Goal: Task Accomplishment & Management: Manage account settings

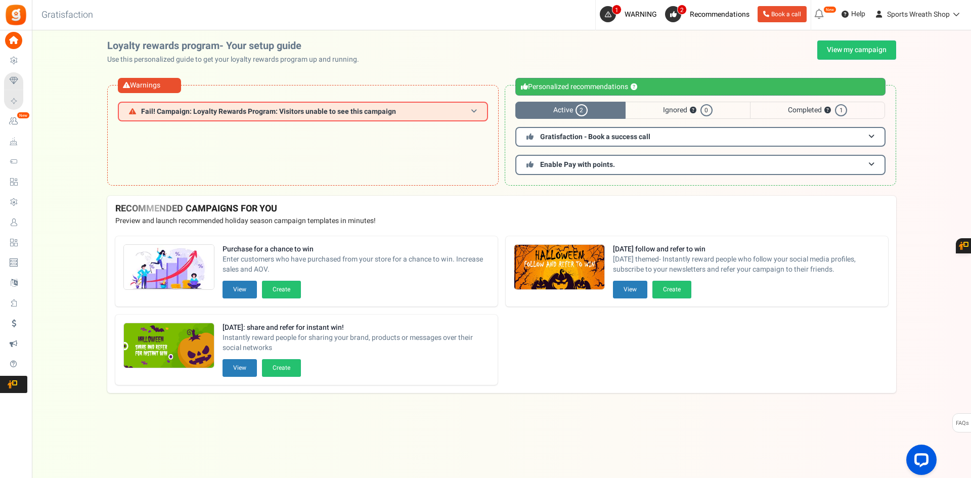
click at [151, 112] on span "Fail! Campaign: Loyalty Rewards Program: Visitors unable to see this campaign" at bounding box center [268, 112] width 255 height 8
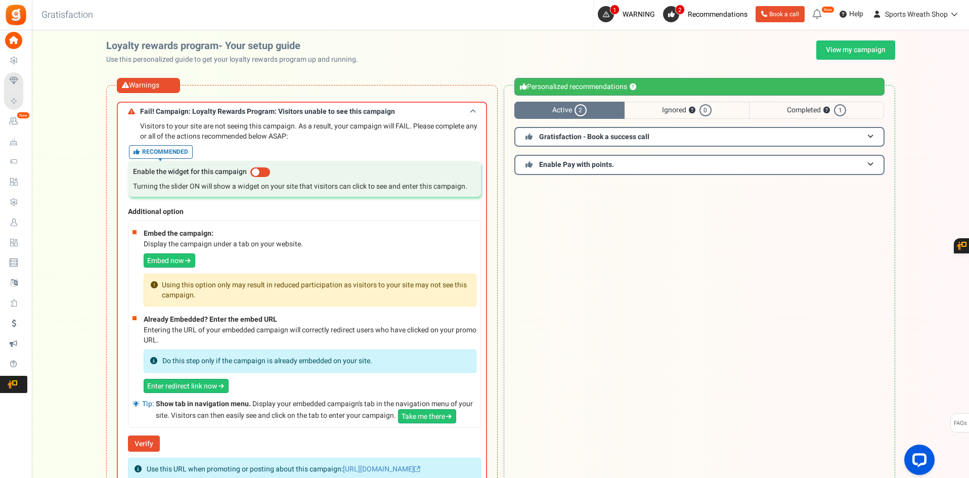
click at [151, 112] on span "Fail! Campaign: Loyalty Rewards Program: Visitors unable to see this campaign" at bounding box center [267, 112] width 255 height 8
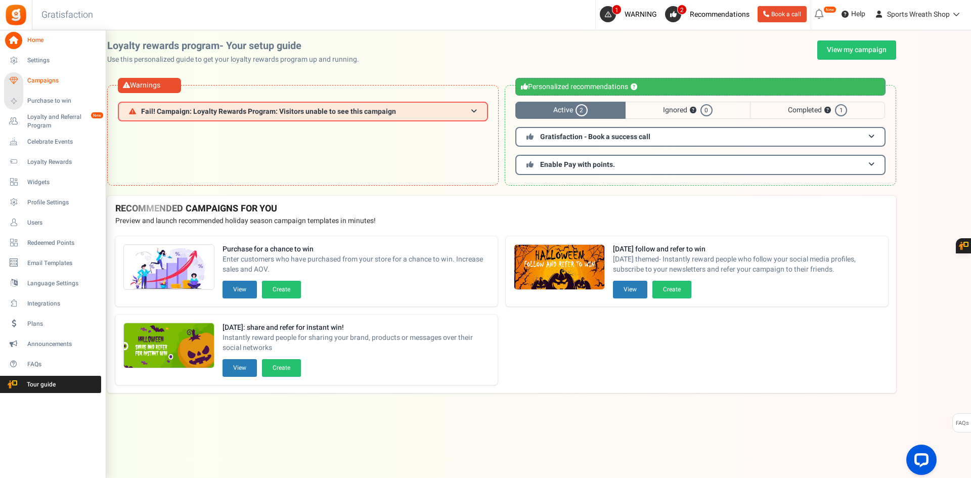
click at [50, 81] on span "Campaigns" at bounding box center [62, 80] width 71 height 9
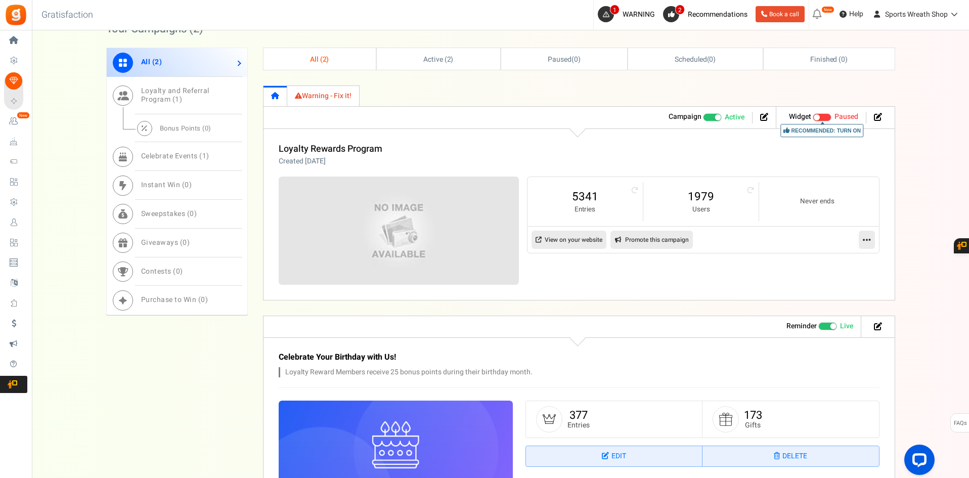
scroll to position [336, 0]
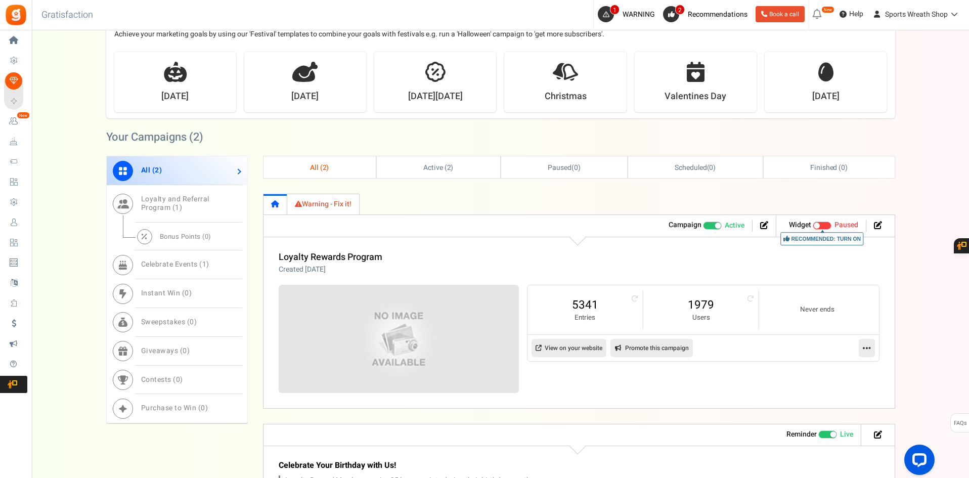
click at [571, 347] on link "View on your website" at bounding box center [568, 348] width 75 height 18
click at [396, 349] on img at bounding box center [398, 338] width 360 height 162
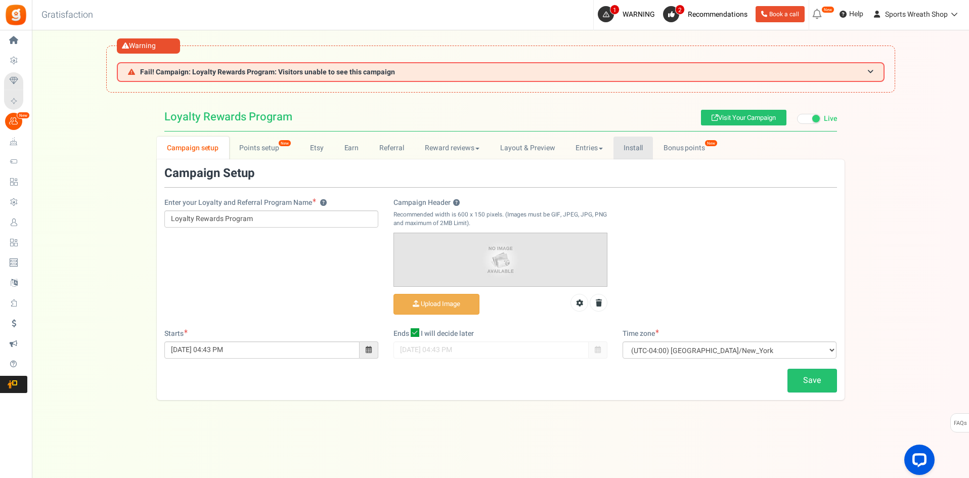
click at [631, 146] on link "Install" at bounding box center [633, 147] width 40 height 23
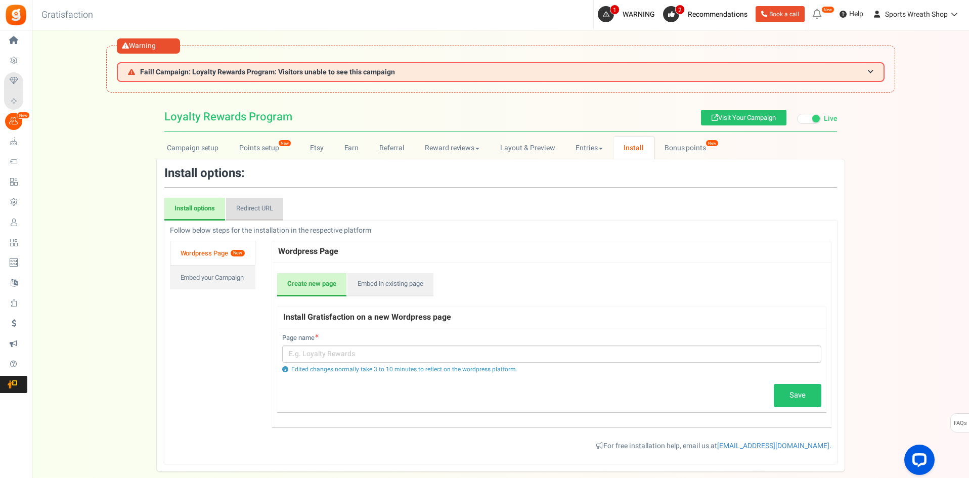
click at [248, 217] on link "Redirect URL" at bounding box center [254, 209] width 57 height 23
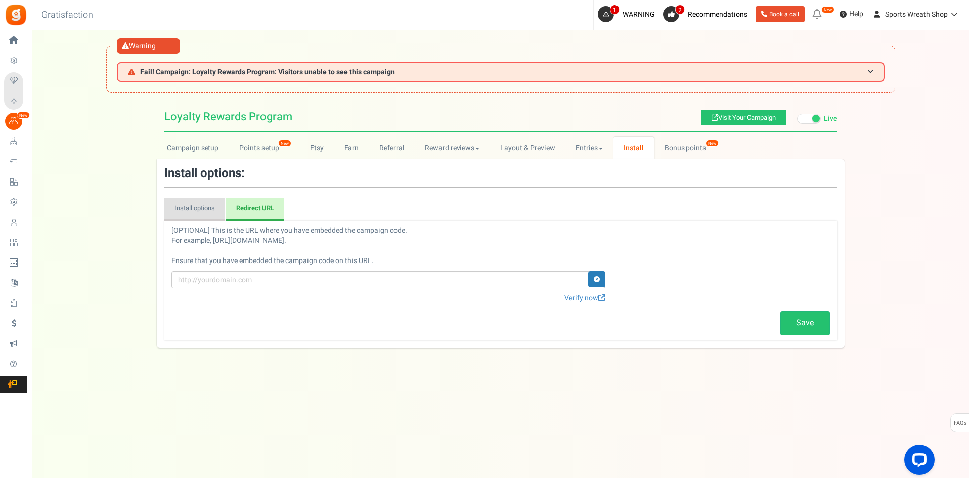
click at [193, 208] on link "Install options" at bounding box center [194, 209] width 61 height 23
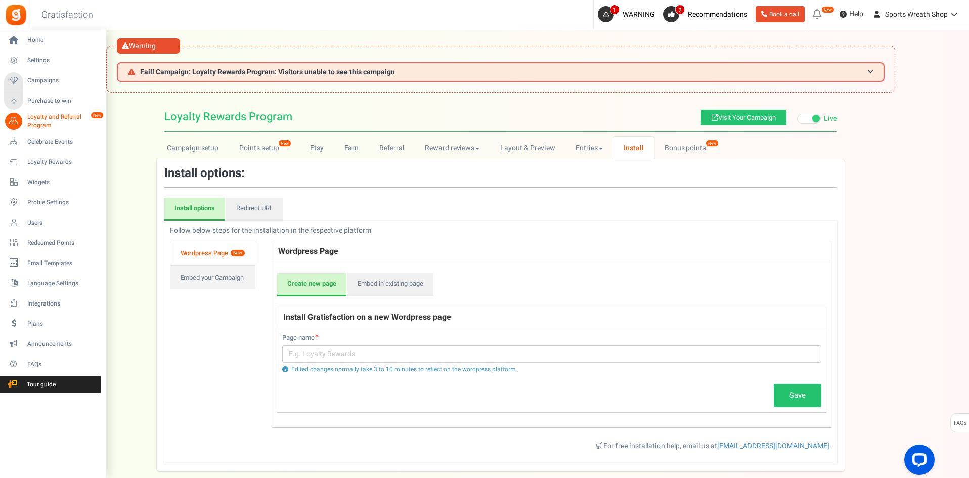
click at [42, 120] on span "Loyalty and Referral Program" at bounding box center [64, 121] width 74 height 17
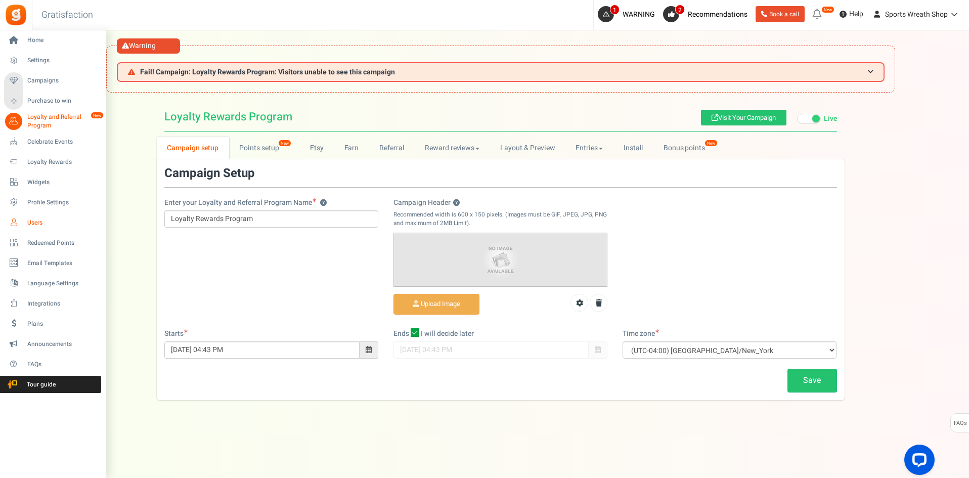
click at [35, 224] on span "Users" at bounding box center [62, 222] width 71 height 9
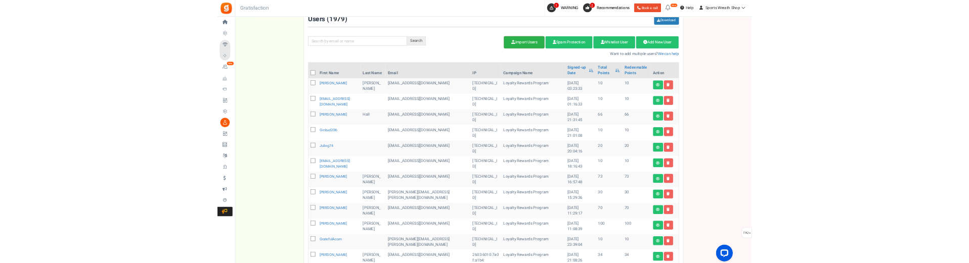
scroll to position [101, 0]
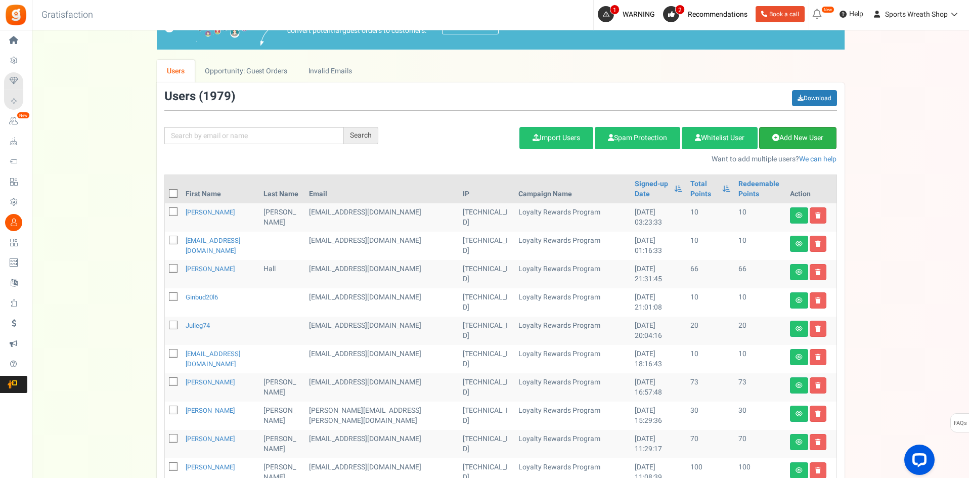
click at [795, 132] on link "Add New User" at bounding box center [797, 138] width 77 height 22
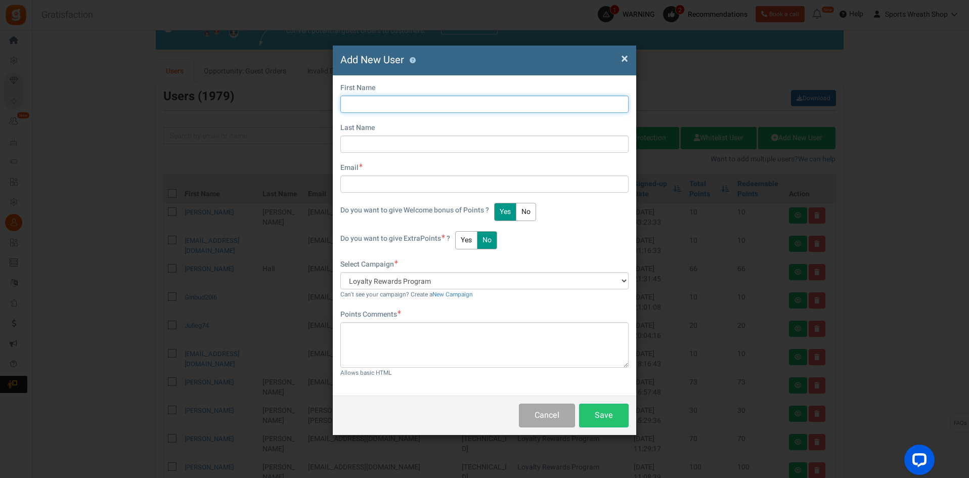
click at [401, 100] on input "text" at bounding box center [484, 104] width 288 height 17
type input "Test"
drag, startPoint x: 401, startPoint y: 100, endPoint x: 304, endPoint y: 106, distance: 97.2
click at [304, 106] on div "× Close Add New User ? First Name Test Last Name Email Do you want to give Welc…" at bounding box center [484, 239] width 969 height 478
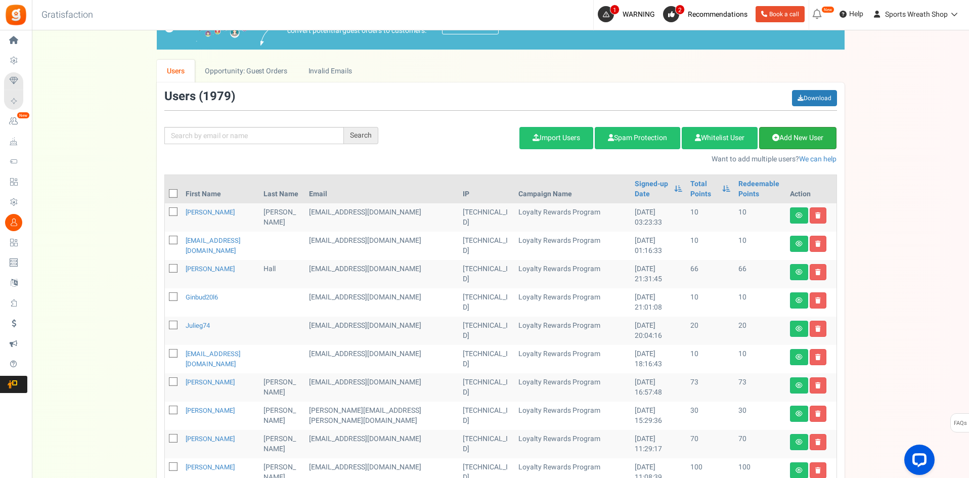
click at [789, 131] on link "Add New User" at bounding box center [797, 138] width 77 height 22
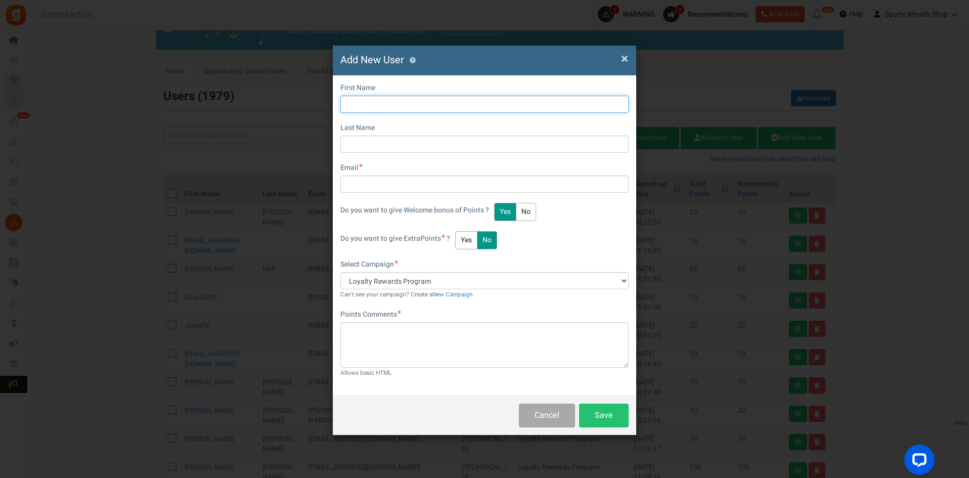
click at [361, 102] on input "text" at bounding box center [484, 104] width 288 height 17
type input "Apps"
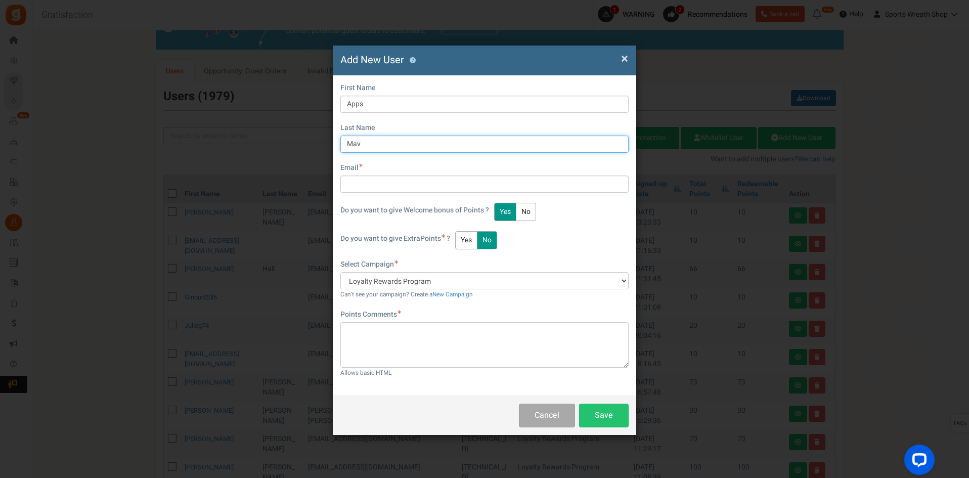
type input "Mav"
type input "a"
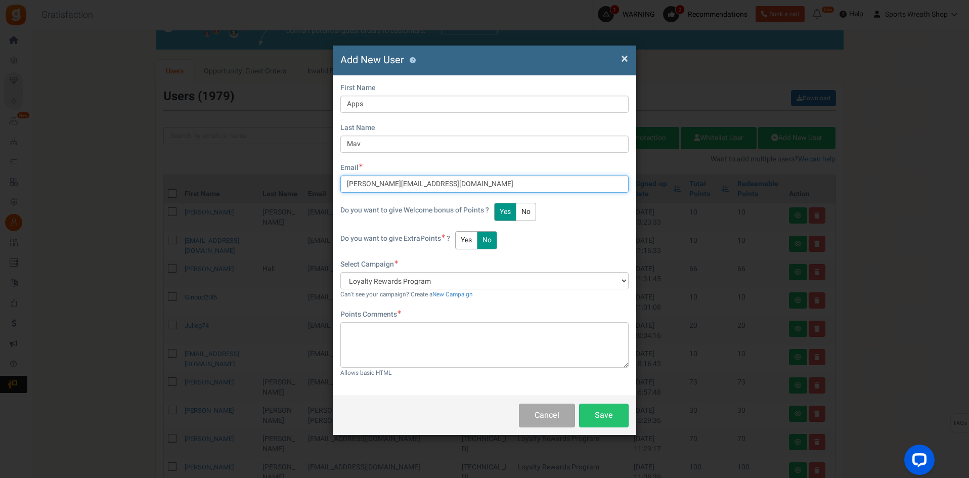
type input "[PERSON_NAME][EMAIL_ADDRESS][DOMAIN_NAME]"
click at [589, 235] on div "Do you want to give Extra Points ? Yes No" at bounding box center [484, 240] width 288 height 18
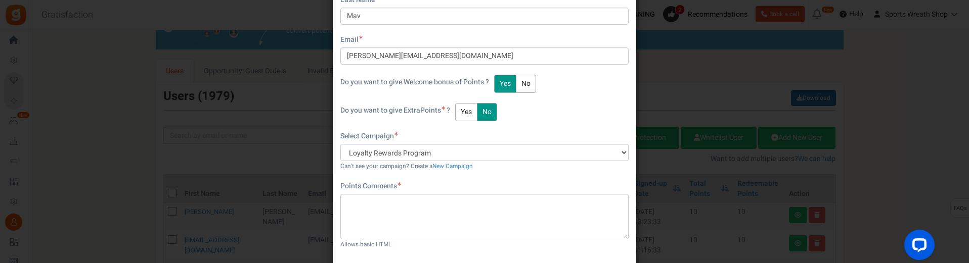
scroll to position [187, 0]
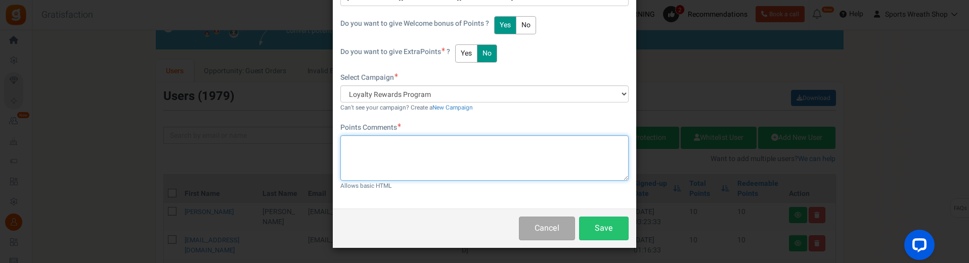
click at [423, 161] on textarea at bounding box center [484, 157] width 288 height 45
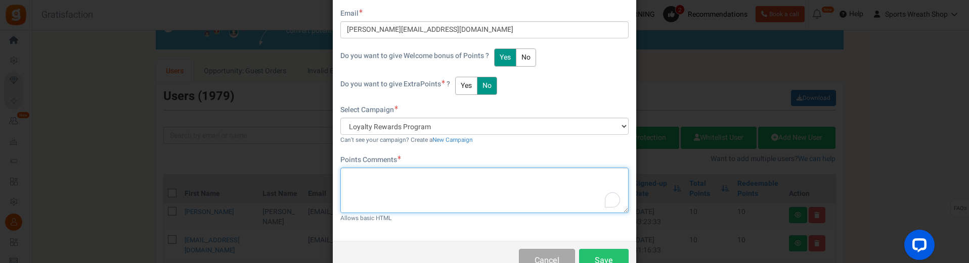
scroll to position [136, 0]
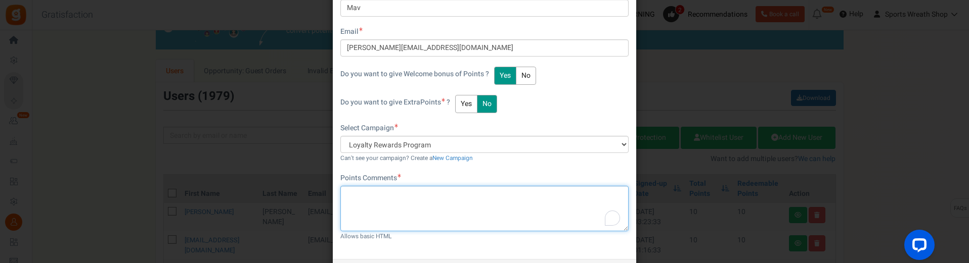
click at [454, 198] on textarea "To enrich screen reader interactions, please activate Accessibility in Grammarl…" at bounding box center [484, 208] width 288 height 45
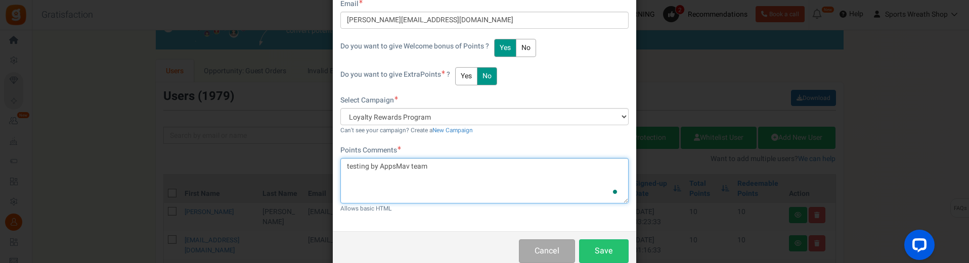
scroll to position [187, 0]
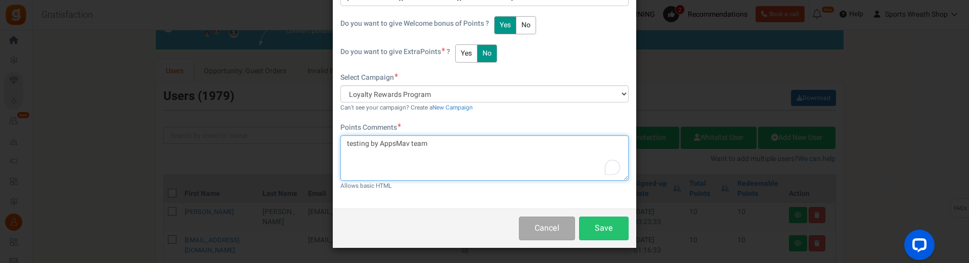
type textarea "testing by AppsMav team"
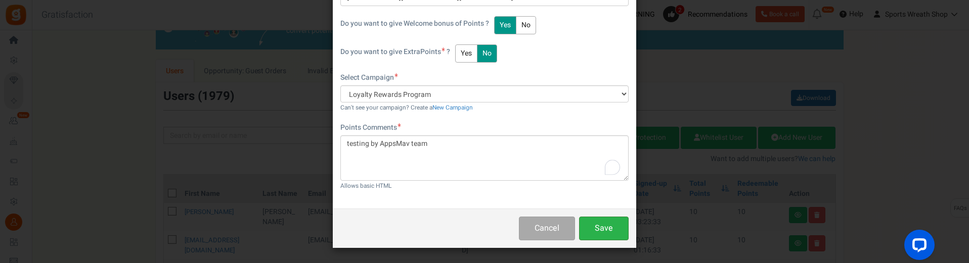
click at [612, 226] on button "Save" at bounding box center [604, 229] width 50 height 24
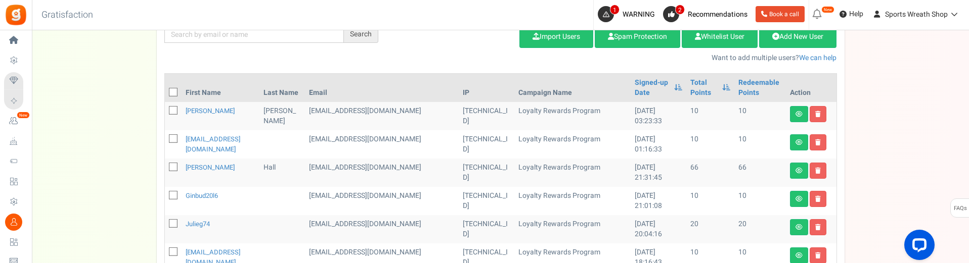
scroll to position [253, 0]
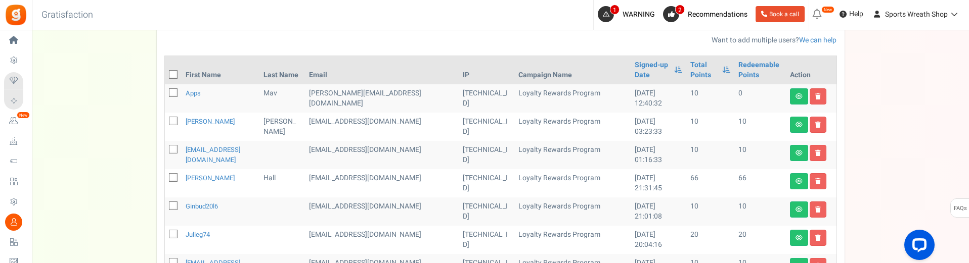
scroll to position [202, 0]
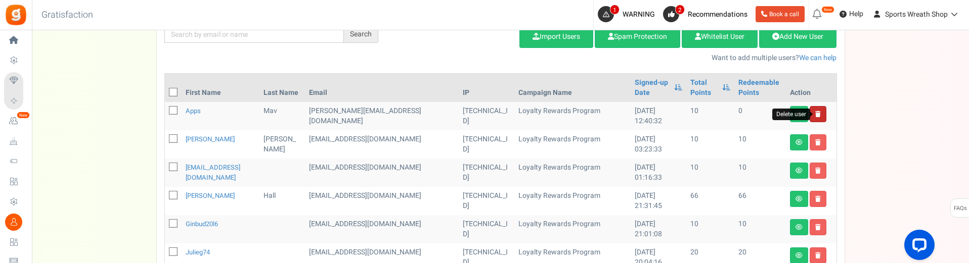
click at [817, 113] on icon at bounding box center [818, 114] width 6 height 6
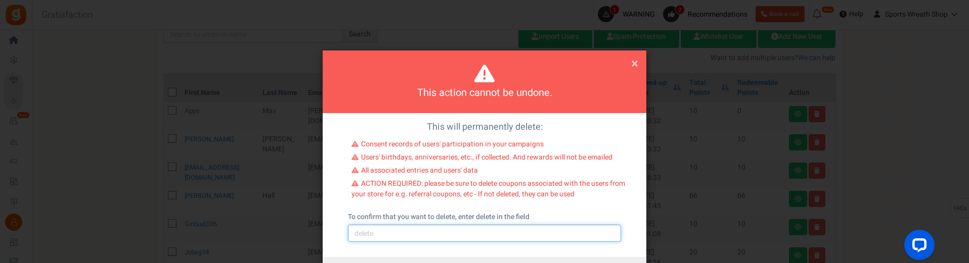
click at [372, 237] on input "text" at bounding box center [484, 233] width 273 height 17
type input "delete"
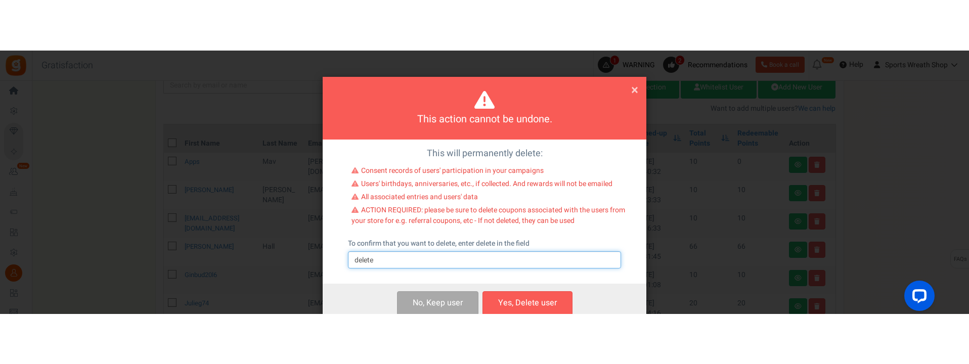
scroll to position [49, 0]
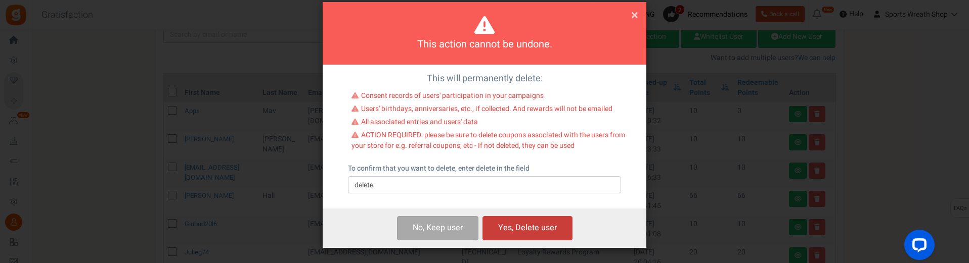
click at [521, 221] on button "Yes, Delete user" at bounding box center [527, 228] width 90 height 24
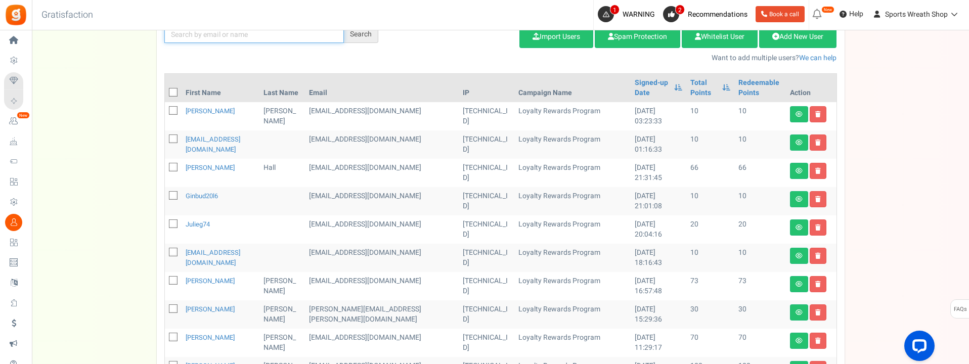
click at [236, 36] on input "text" at bounding box center [253, 34] width 179 height 17
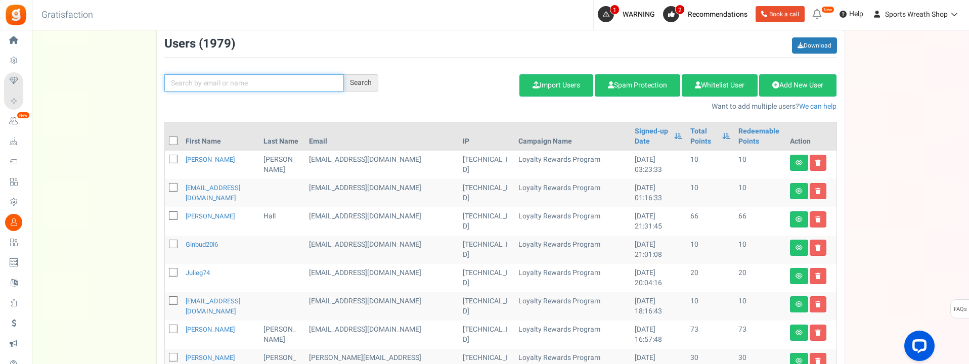
scroll to position [101, 0]
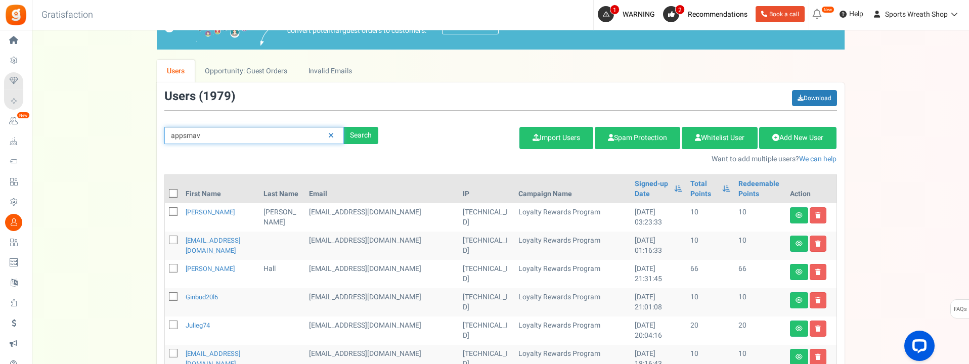
type input "appsmav"
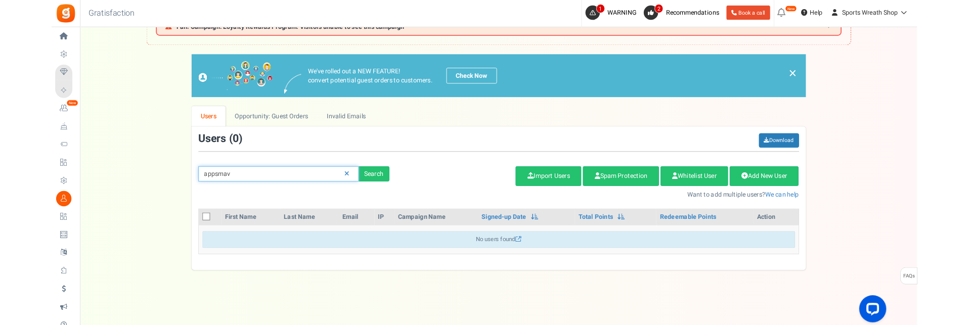
scroll to position [42, 0]
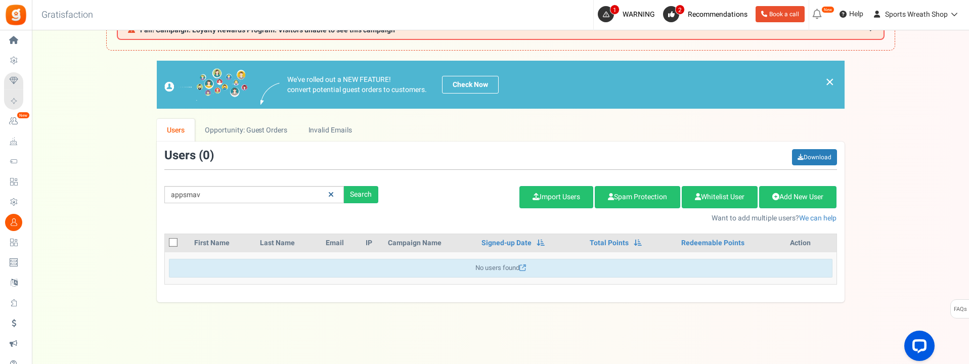
click at [331, 193] on icon at bounding box center [331, 194] width 6 height 7
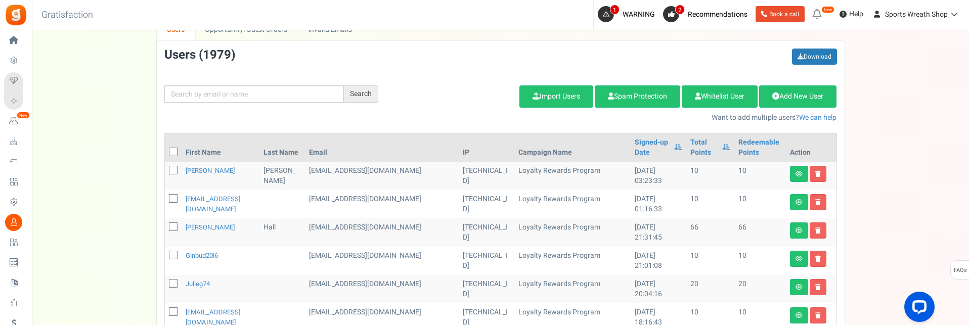
scroll to position [143, 0]
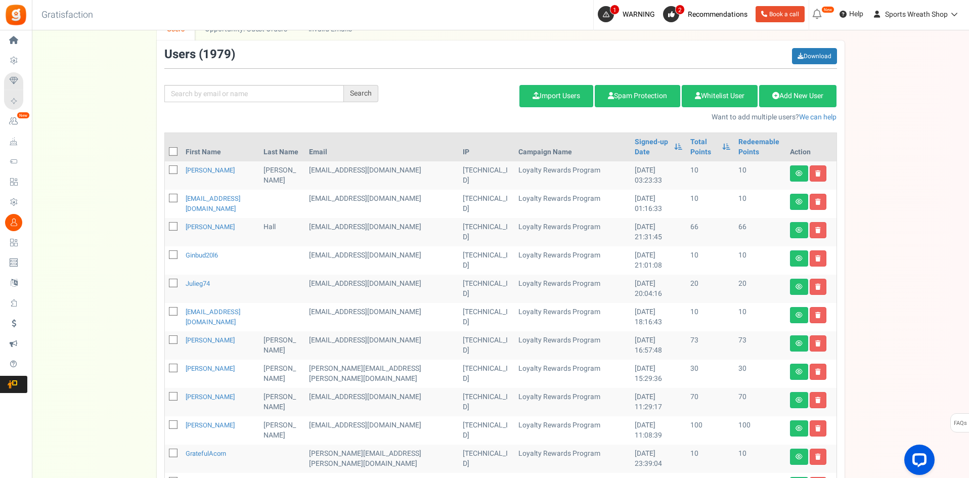
click at [109, 87] on div "We've rolled out a NEW FEATURE! convert potential guest orders to customers. Ch…" at bounding box center [500, 361] width 916 height 803
click at [800, 94] on link "Add New User" at bounding box center [797, 96] width 77 height 22
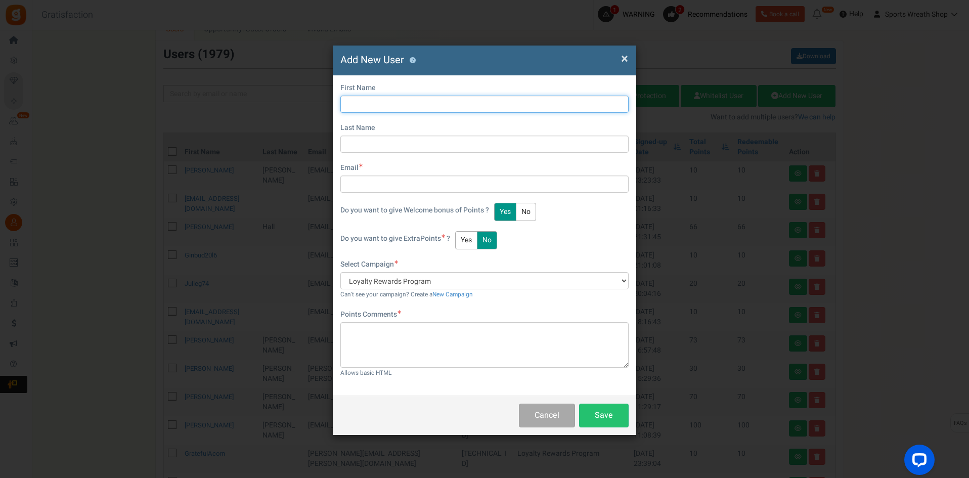
click at [352, 103] on input "text" at bounding box center [484, 104] width 288 height 17
type input "test"
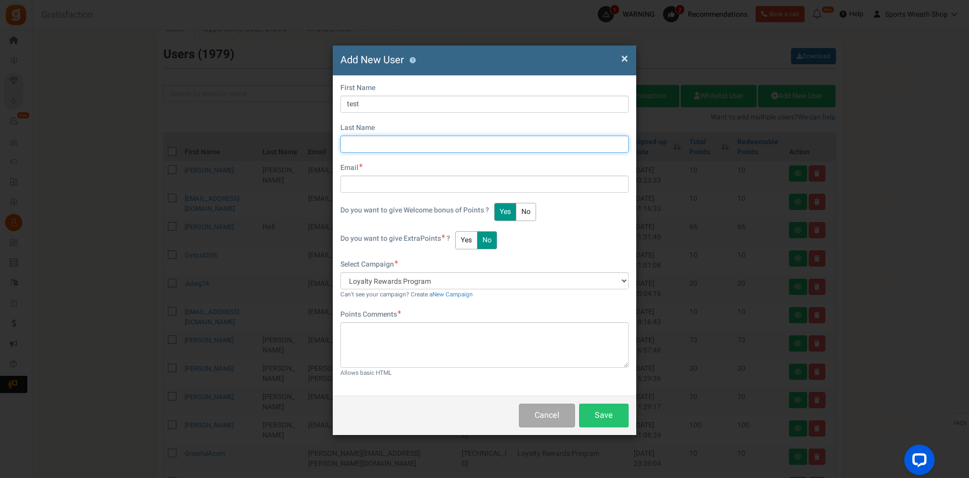
click at [355, 143] on input "text" at bounding box center [484, 143] width 288 height 17
type input "test"
paste input "bonnieogles@myyahoo.com"
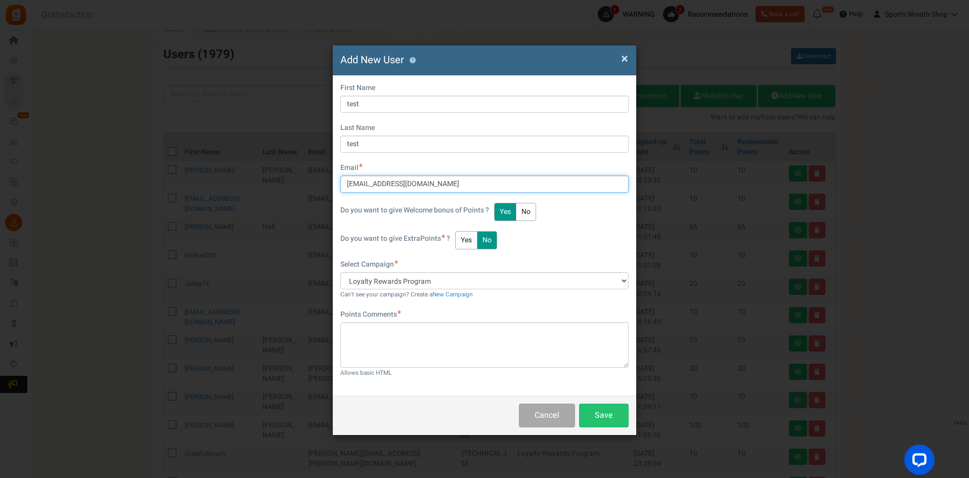
type input "bonnieogles@myyahoo.com"
click at [527, 210] on button "No" at bounding box center [526, 212] width 20 height 18
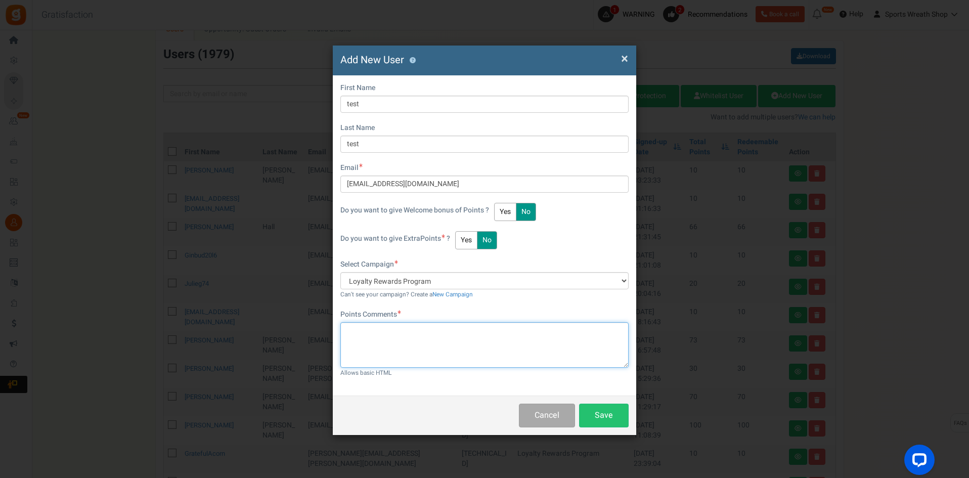
click at [380, 263] on textarea at bounding box center [484, 344] width 288 height 45
type textarea "531"
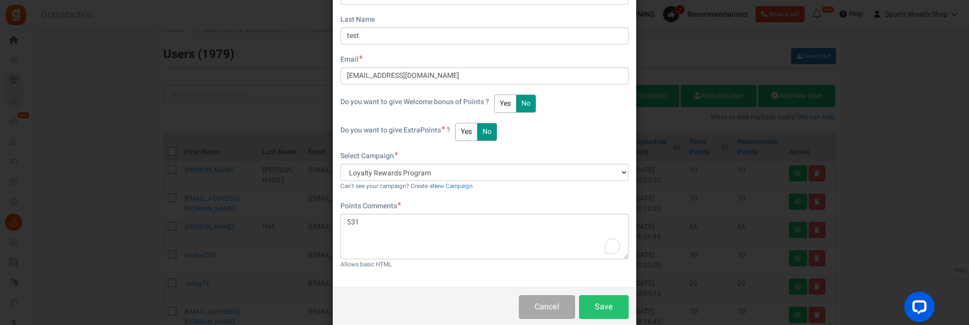
scroll to position [125, 0]
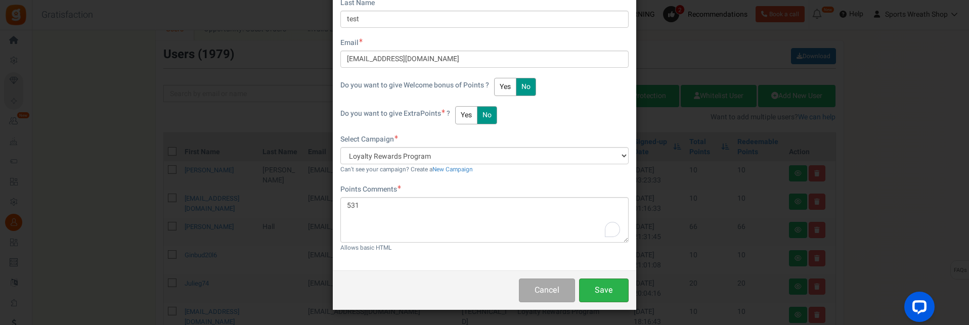
click at [600, 263] on button "Save" at bounding box center [604, 291] width 50 height 24
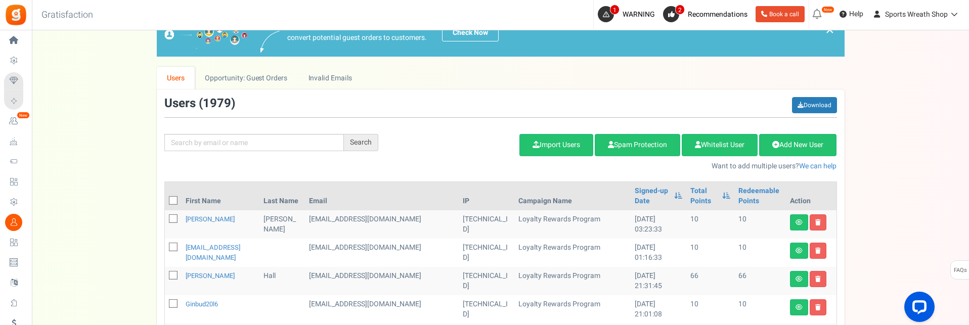
scroll to position [101, 0]
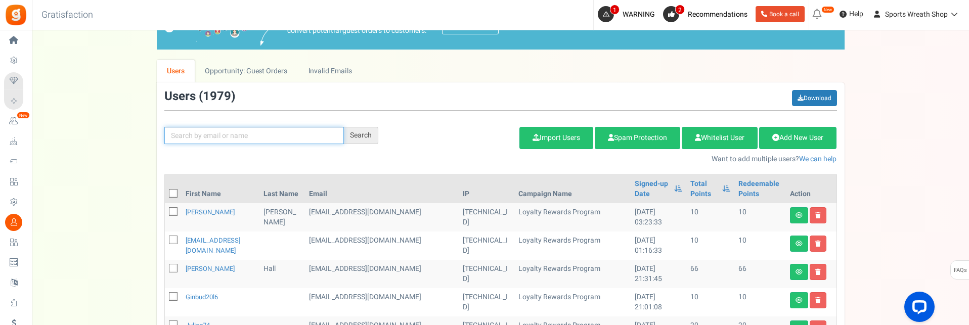
click at [241, 133] on input "text" at bounding box center [253, 135] width 179 height 17
paste input "bonnieogles@myyahoo.com"
type input "bonnieogles@myyahoo.com"
click at [365, 131] on div "Search" at bounding box center [361, 135] width 34 height 17
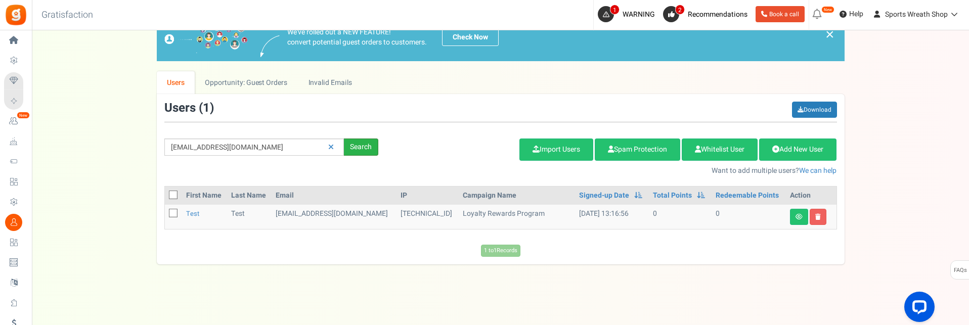
scroll to position [89, 0]
click at [815, 214] on icon at bounding box center [818, 217] width 6 height 6
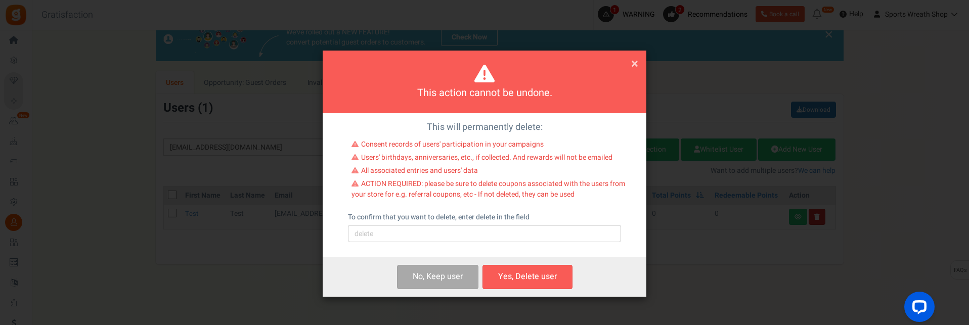
scroll to position [0, 0]
click at [384, 228] on input "text" at bounding box center [484, 233] width 273 height 17
type input "delete"
click at [539, 263] on button "Yes, Delete user" at bounding box center [527, 277] width 90 height 24
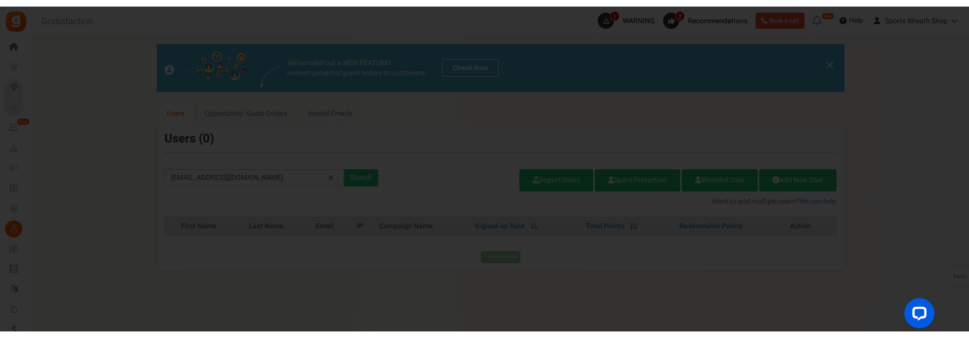
scroll to position [65, 0]
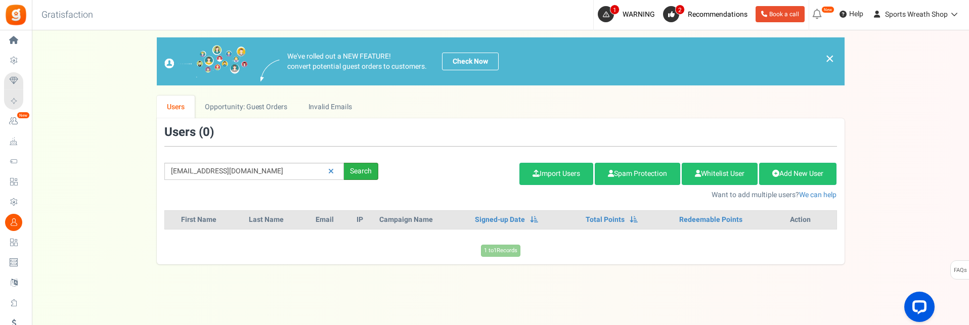
click at [362, 168] on div "Search" at bounding box center [361, 171] width 34 height 17
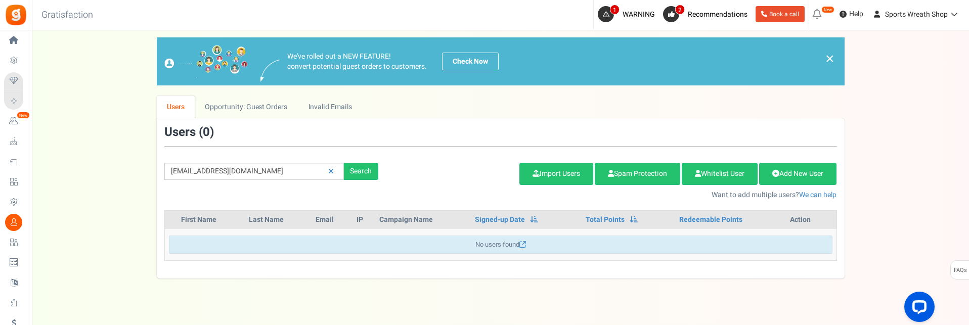
click at [120, 61] on div "We've rolled out a NEW FEATURE! convert potential guest orders to customers. Ch…" at bounding box center [500, 157] width 916 height 241
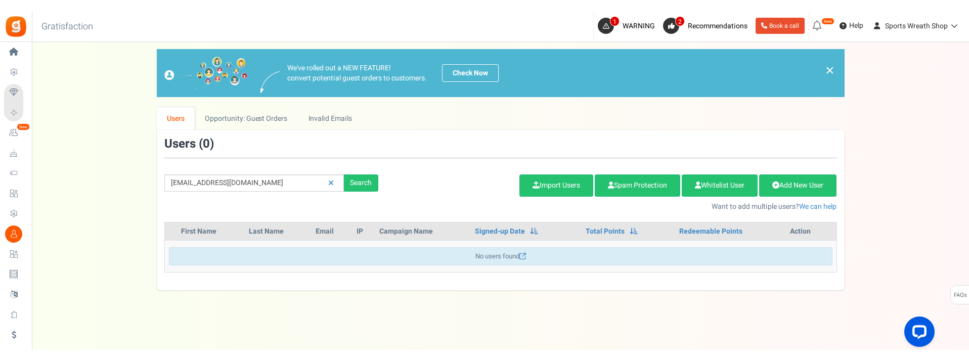
scroll to position [42, 0]
